Goal: Transaction & Acquisition: Book appointment/travel/reservation

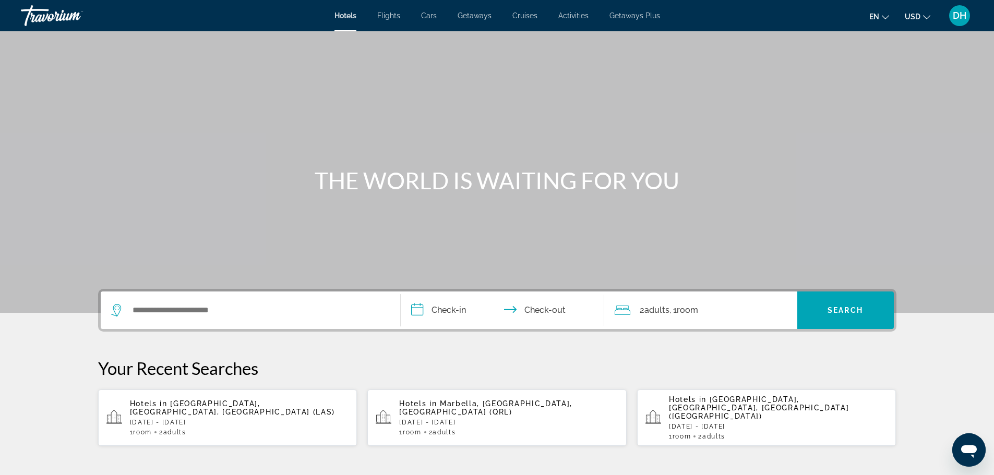
click at [184, 419] on p "[DATE] - [DATE]" at bounding box center [239, 422] width 219 height 7
click at [505, 403] on span "Marbella, [GEOGRAPHIC_DATA], [GEOGRAPHIC_DATA] (QRL)" at bounding box center [485, 408] width 173 height 17
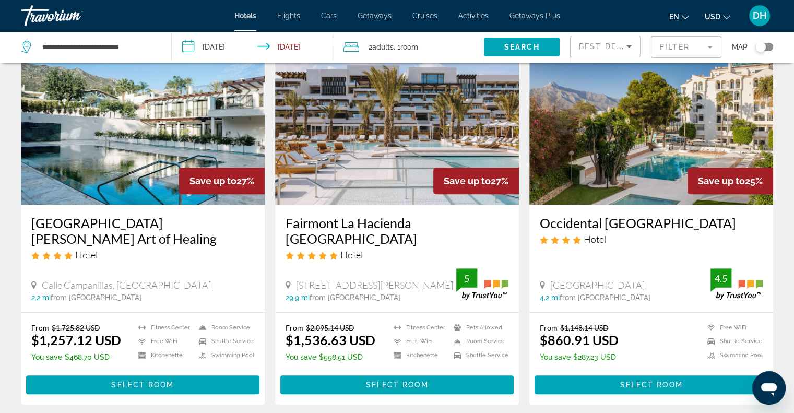
scroll to position [887, 0]
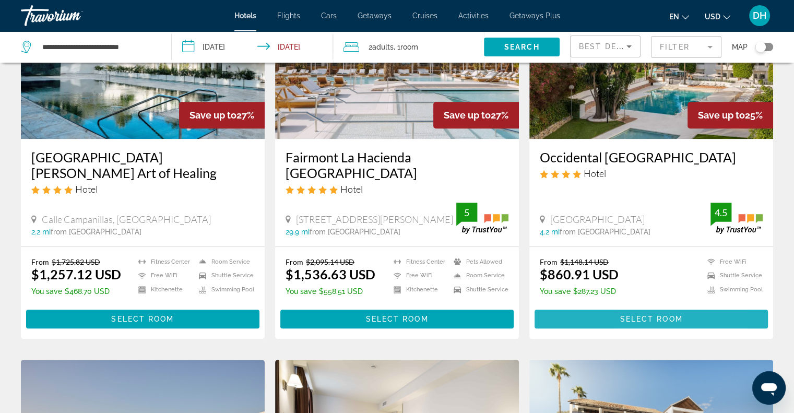
click at [625, 315] on span "Select Room" at bounding box center [650, 319] width 63 height 8
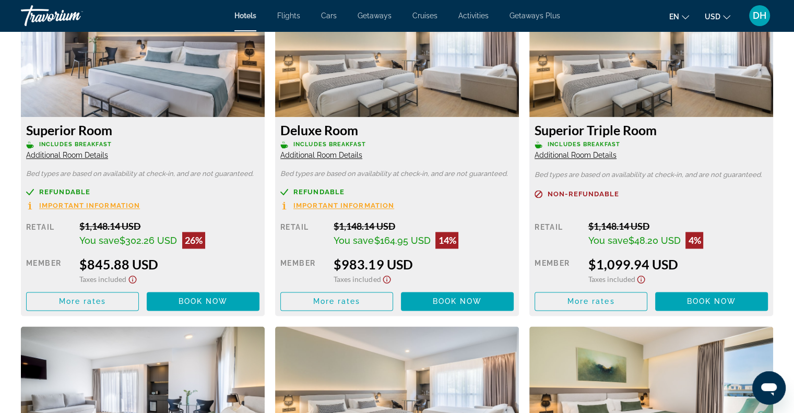
scroll to position [1461, 0]
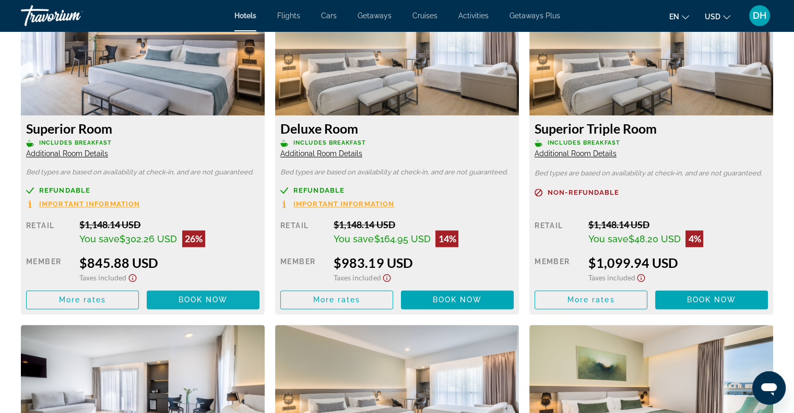
click at [202, 295] on span "Book now" at bounding box center [203, 299] width 50 height 8
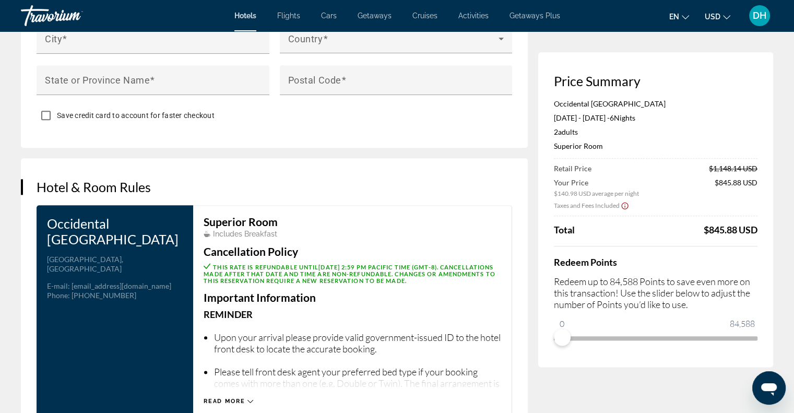
scroll to position [887, 0]
